Goal: Transaction & Acquisition: Obtain resource

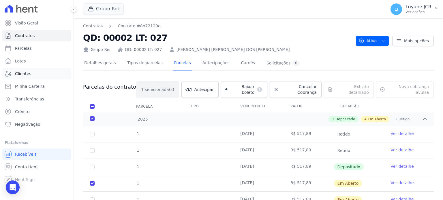
click at [27, 72] on span "Clientes" at bounding box center [23, 74] width 16 height 6
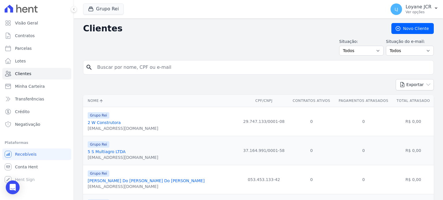
click at [176, 67] on input "search" at bounding box center [262, 68] width 337 height 12
paste input "921.391.162-91"
type input "921.391.162-91"
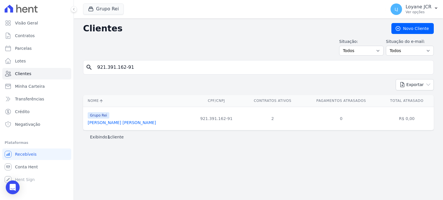
click at [106, 123] on link "[PERSON_NAME] [PERSON_NAME]" at bounding box center [122, 122] width 68 height 5
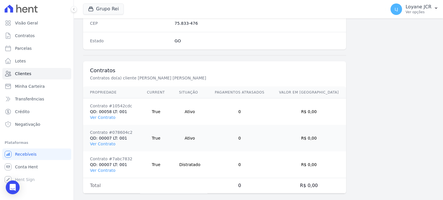
scroll to position [390, 0]
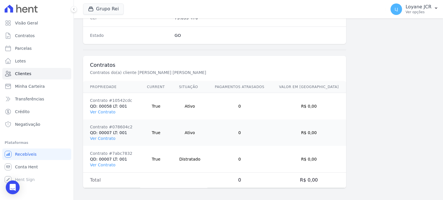
click at [114, 165] on td "Contrato #7abc7832 QD: 00007 LT: 001 Ver Contrato" at bounding box center [111, 159] width 57 height 27
click at [99, 136] on link "Ver Contrato" at bounding box center [102, 138] width 25 height 5
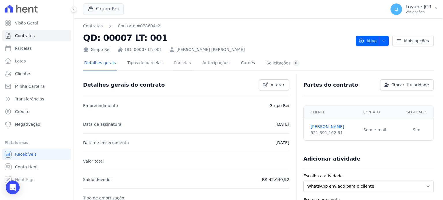
click at [173, 60] on link "Parcelas" at bounding box center [182, 63] width 19 height 15
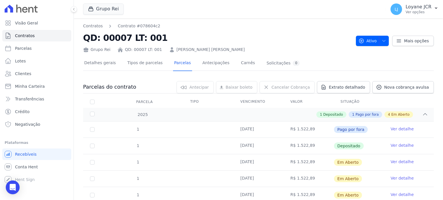
scroll to position [76, 0]
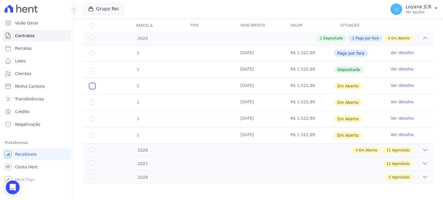
click at [92, 84] on input "checkbox" at bounding box center [92, 86] width 5 height 5
checkbox input "true"
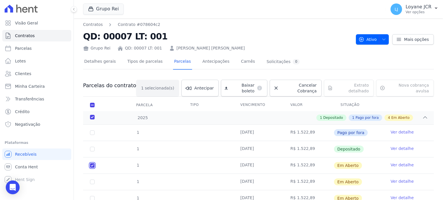
scroll to position [0, 0]
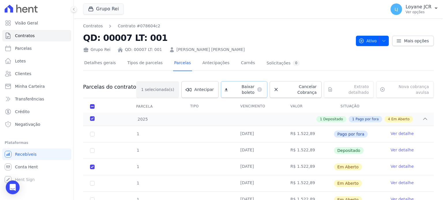
click at [240, 91] on link "Baixar boleto default" at bounding box center [244, 89] width 46 height 17
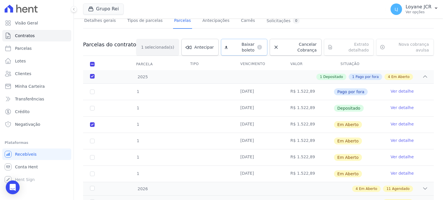
scroll to position [76, 0]
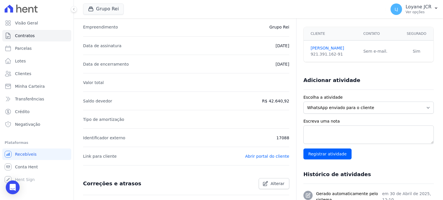
scroll to position [115, 0]
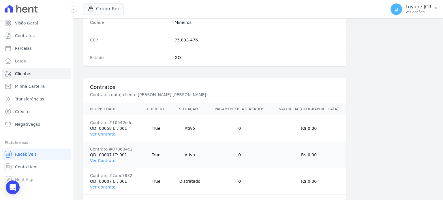
scroll to position [390, 0]
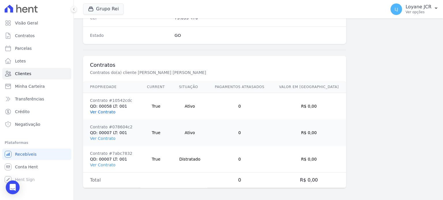
click at [104, 112] on link "Ver Contrato" at bounding box center [102, 112] width 25 height 5
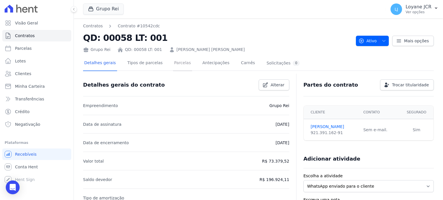
click at [180, 62] on link "Parcelas" at bounding box center [182, 63] width 19 height 15
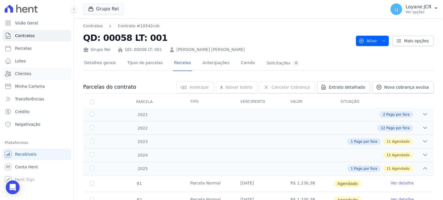
drag, startPoint x: 11, startPoint y: 72, endPoint x: 102, endPoint y: 16, distance: 106.6
click at [11, 72] on icon at bounding box center [8, 73] width 7 height 7
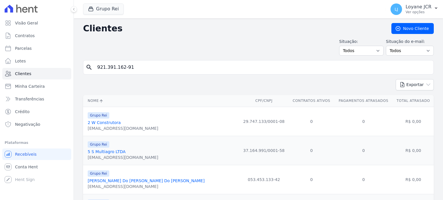
click at [0, 54] on div "Visão Geral Contratos [GEOGRAPHIC_DATA] Lotes Clientes Minha Carteira Transferê…" at bounding box center [221, 100] width 443 height 200
click at [172, 67] on input "921.391.162-91" at bounding box center [262, 68] width 337 height 12
drag, startPoint x: 172, startPoint y: 67, endPoint x: 180, endPoint y: 67, distance: 8.1
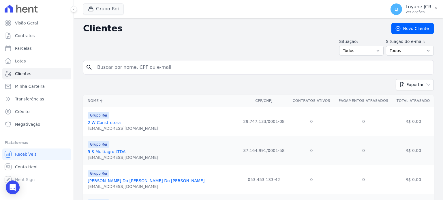
click at [172, 67] on input "search" at bounding box center [262, 68] width 337 height 12
click at [118, 67] on input "search" at bounding box center [262, 68] width 337 height 12
paste input "240.531.041-49"
type input "240.531.041-49"
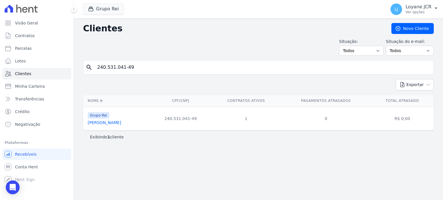
click at [108, 125] on link "[PERSON_NAME]" at bounding box center [104, 122] width 33 height 5
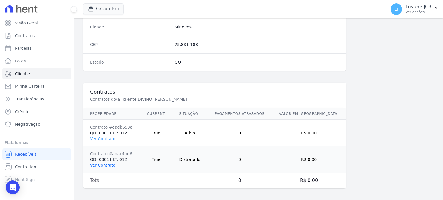
scroll to position [363, 0]
click at [99, 136] on link "Ver Contrato" at bounding box center [102, 138] width 25 height 5
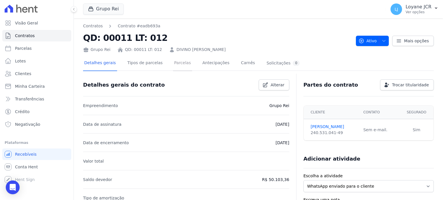
click at [173, 62] on link "Parcelas" at bounding box center [182, 63] width 19 height 15
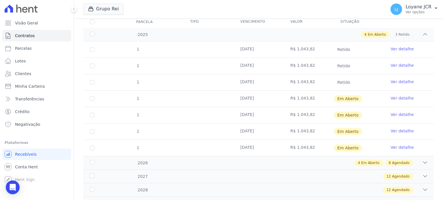
scroll to position [86, 0]
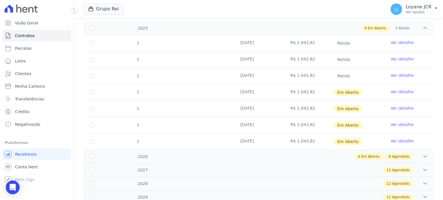
click at [94, 91] on td "1" at bounding box center [92, 92] width 18 height 16
click at [94, 92] on input "checkbox" at bounding box center [92, 92] width 5 height 5
checkbox input "true"
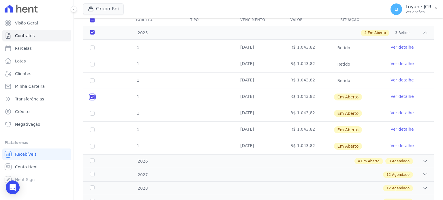
scroll to position [0, 0]
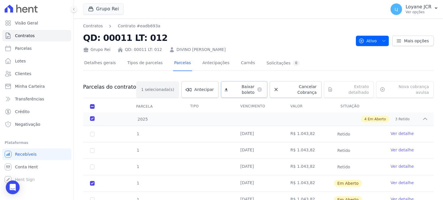
click at [233, 84] on span "Baixar boleto" at bounding box center [242, 90] width 24 height 12
